Goal: Obtain resource: Obtain resource

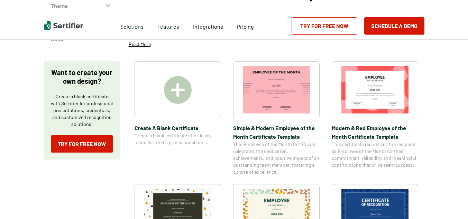
scroll to position [104, 0]
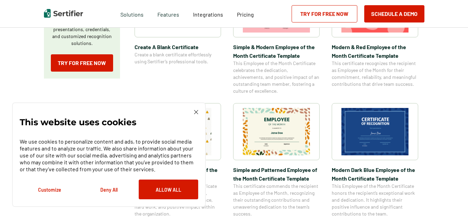
click at [196, 110] on img at bounding box center [196, 112] width 4 height 4
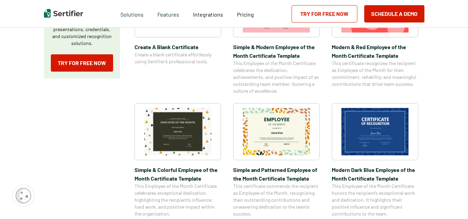
click at [256, 144] on img at bounding box center [276, 131] width 67 height 47
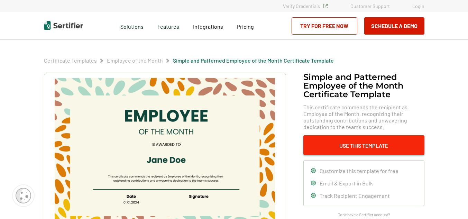
click at [350, 139] on button "Use This Template" at bounding box center [363, 145] width 121 height 20
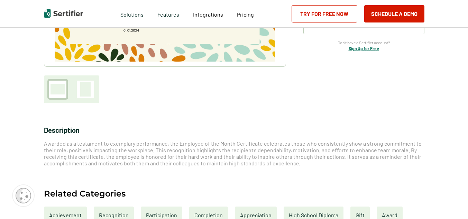
scroll to position [173, 0]
